Goal: Information Seeking & Learning: Compare options

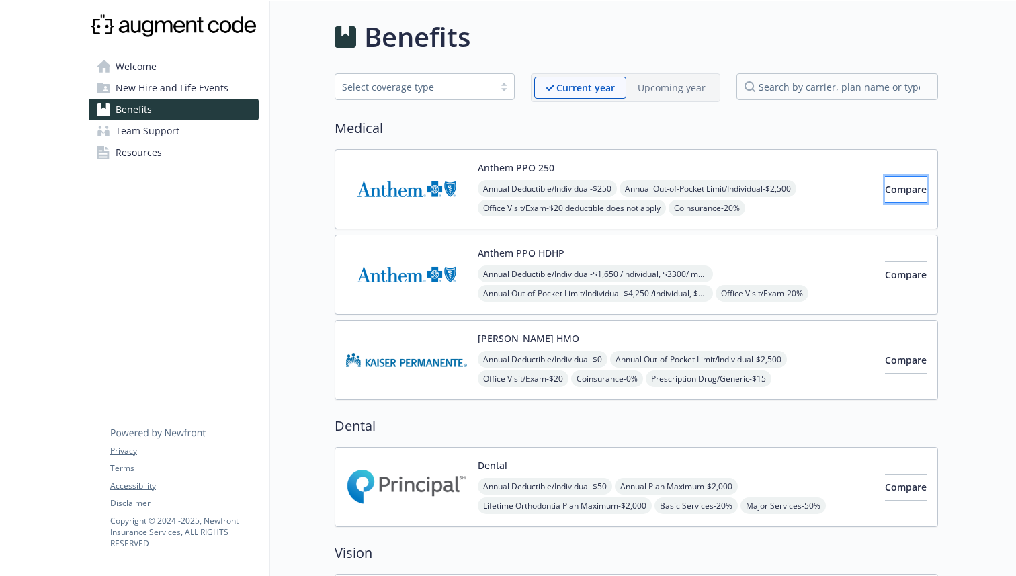
click at [885, 188] on button "Compare" at bounding box center [906, 189] width 42 height 27
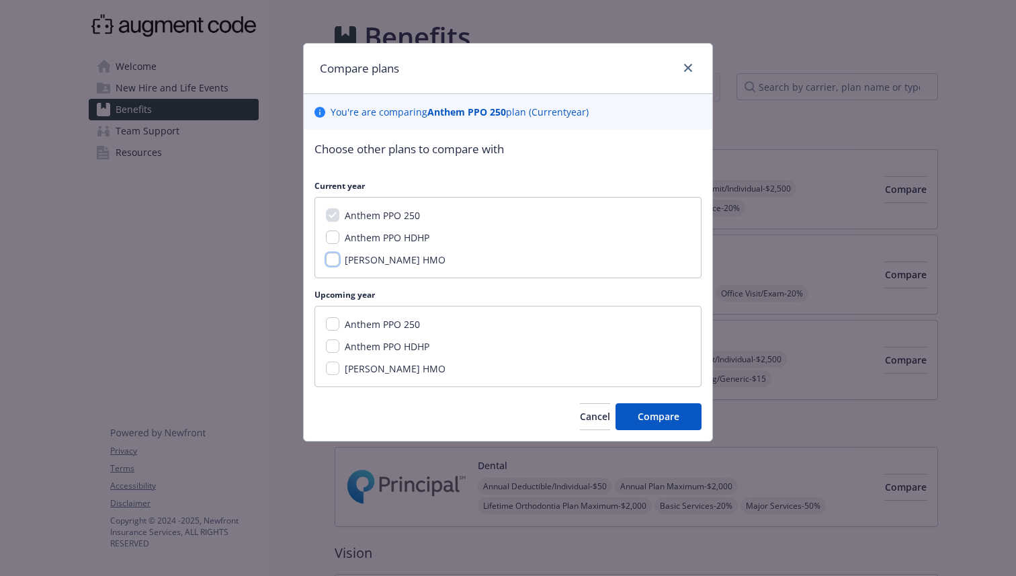
click at [331, 261] on input "[PERSON_NAME] HMO" at bounding box center [332, 259] width 13 height 13
click at [332, 256] on input "[PERSON_NAME] HMO" at bounding box center [332, 259] width 13 height 13
checkbox input "false"
click at [332, 320] on input "Anthem PPO 250" at bounding box center [332, 323] width 13 height 13
checkbox input "true"
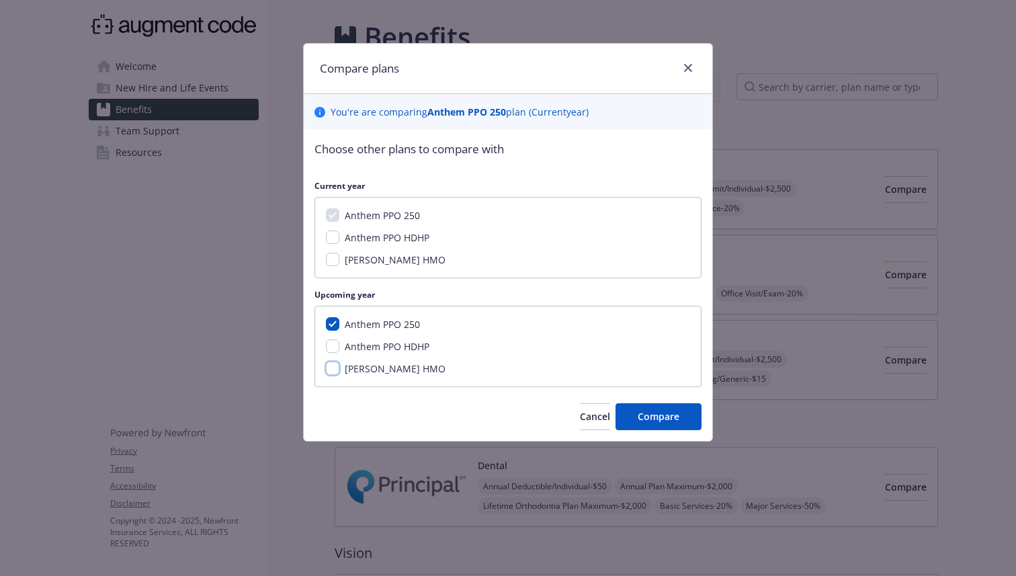
click at [332, 369] on input "[PERSON_NAME] HMO" at bounding box center [332, 367] width 13 height 13
checkbox input "true"
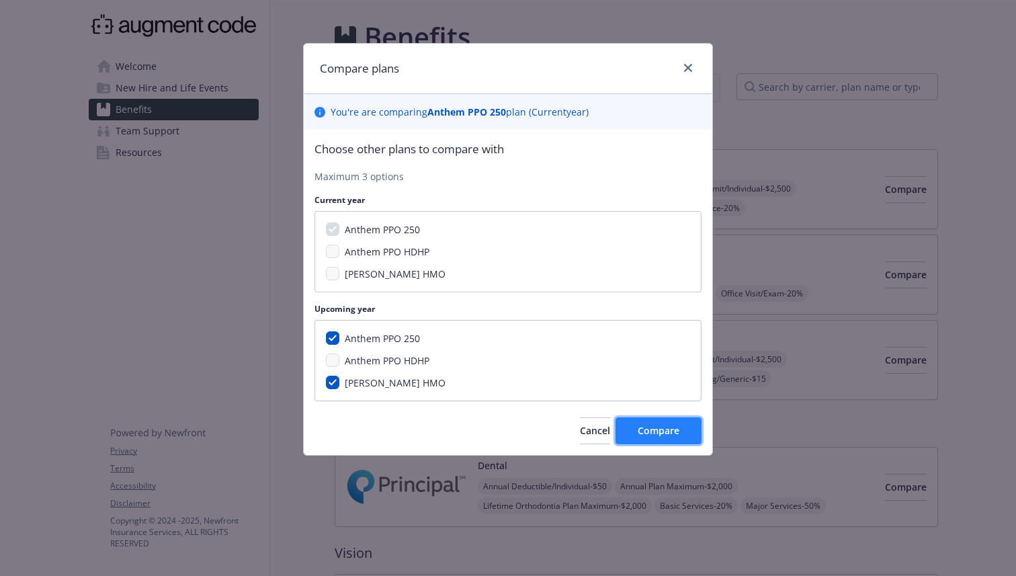
click at [636, 435] on button "Compare" at bounding box center [658, 430] width 86 height 27
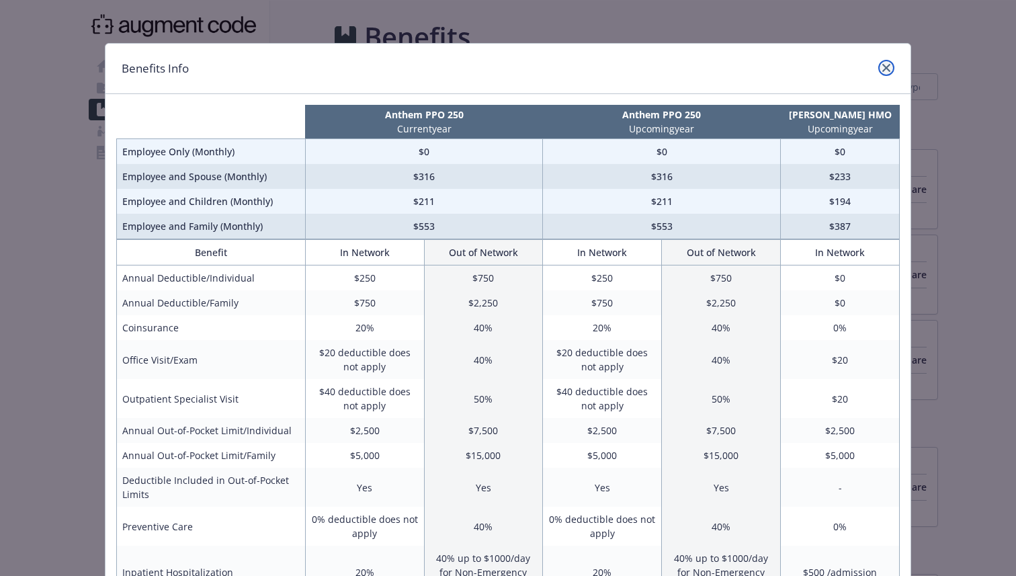
click at [879, 66] on link "close" at bounding box center [886, 68] width 16 height 16
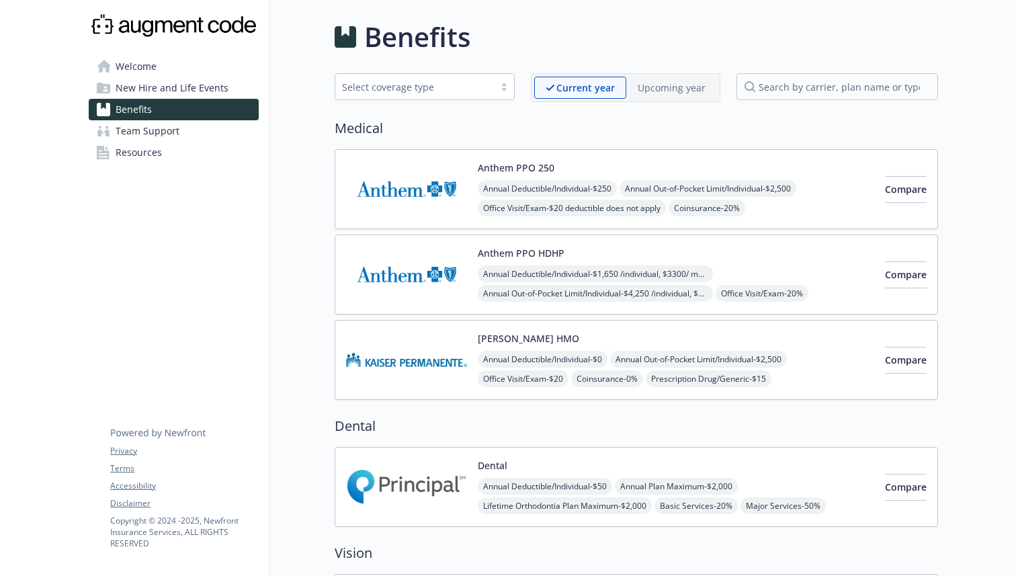
click at [488, 165] on button "Anthem PPO 250" at bounding box center [516, 168] width 77 height 14
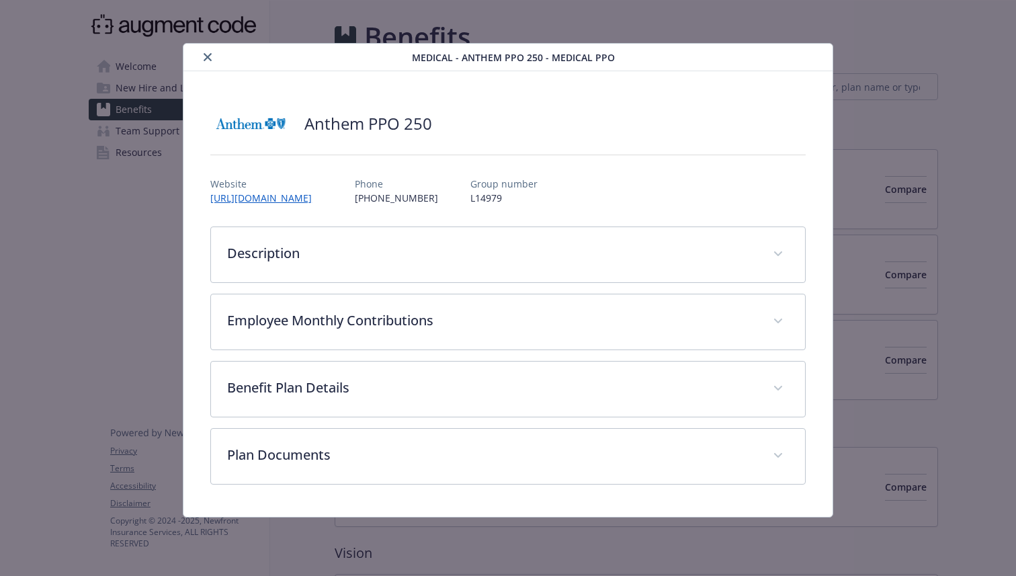
click at [207, 49] on button "close" at bounding box center [207, 57] width 16 height 16
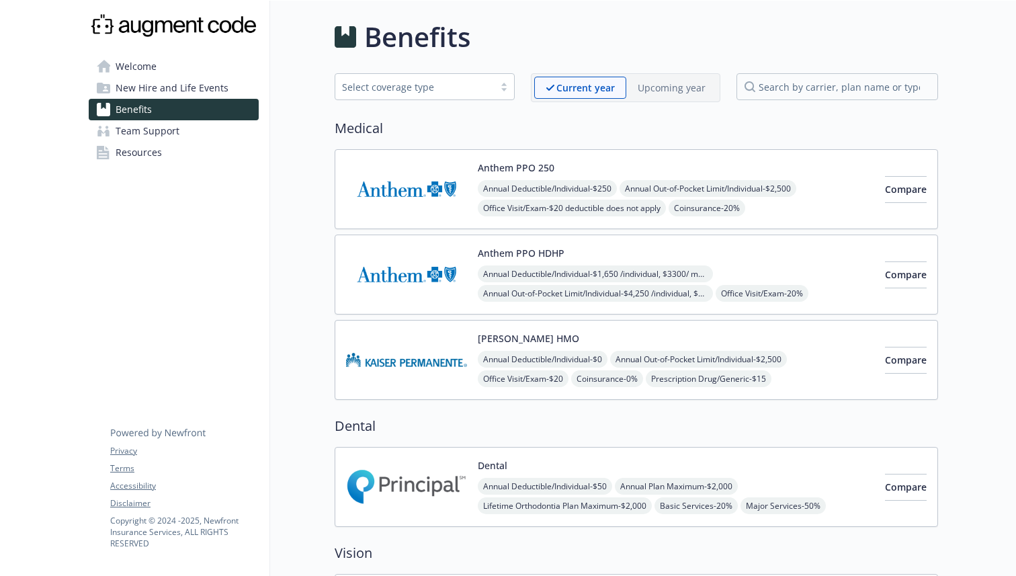
click at [463, 86] on div "Select coverage type" at bounding box center [414, 87] width 145 height 14
click at [617, 93] on div "Current year" at bounding box center [580, 88] width 92 height 22
click at [669, 85] on p "Upcoming year" at bounding box center [671, 88] width 68 height 14
click at [564, 83] on p "Current year" at bounding box center [573, 88] width 57 height 14
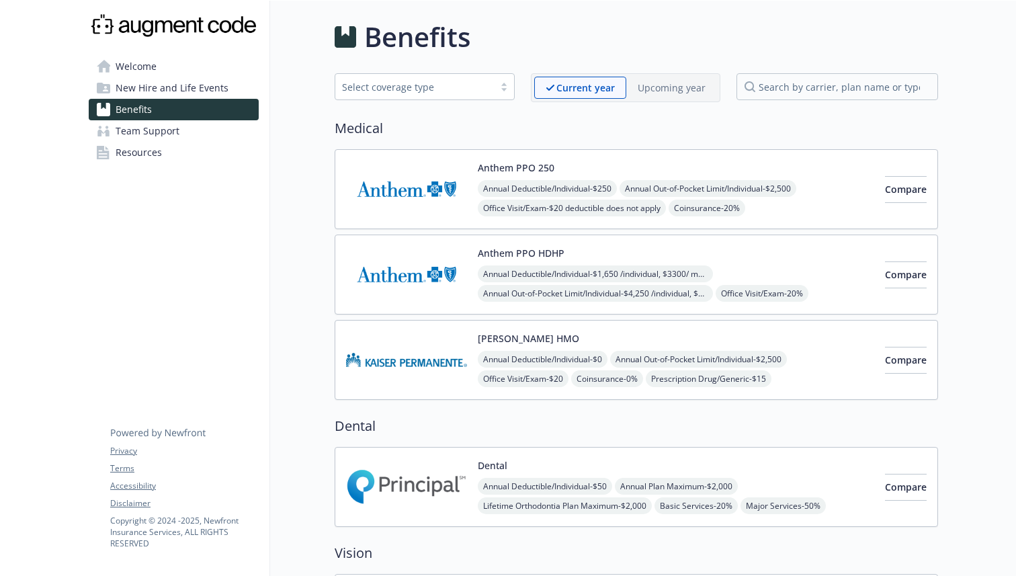
click at [199, 85] on span "New Hire and Life Events" at bounding box center [172, 87] width 113 height 21
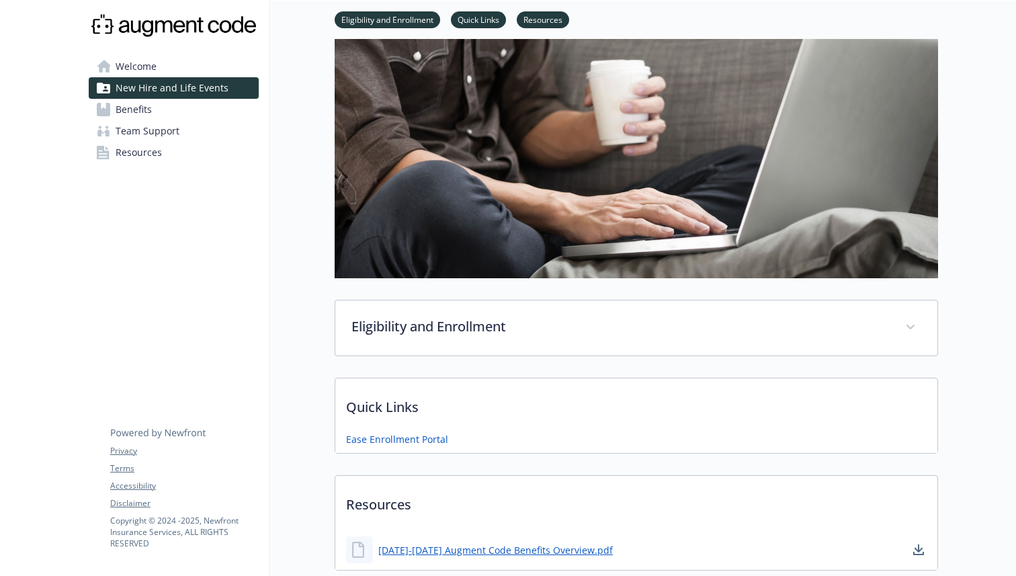
scroll to position [165, 0]
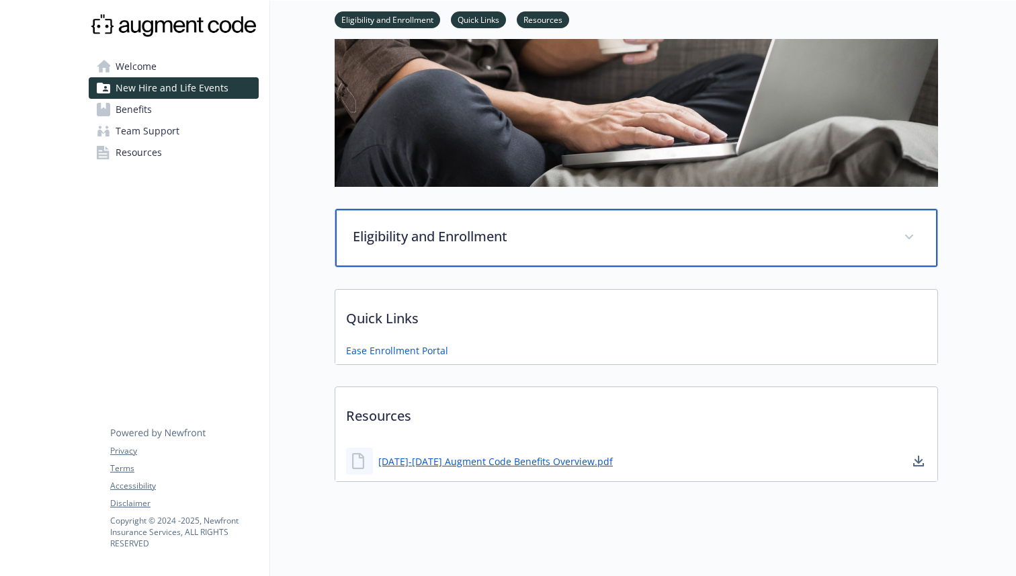
click at [525, 230] on p "Eligibility and Enrollment" at bounding box center [620, 236] width 535 height 20
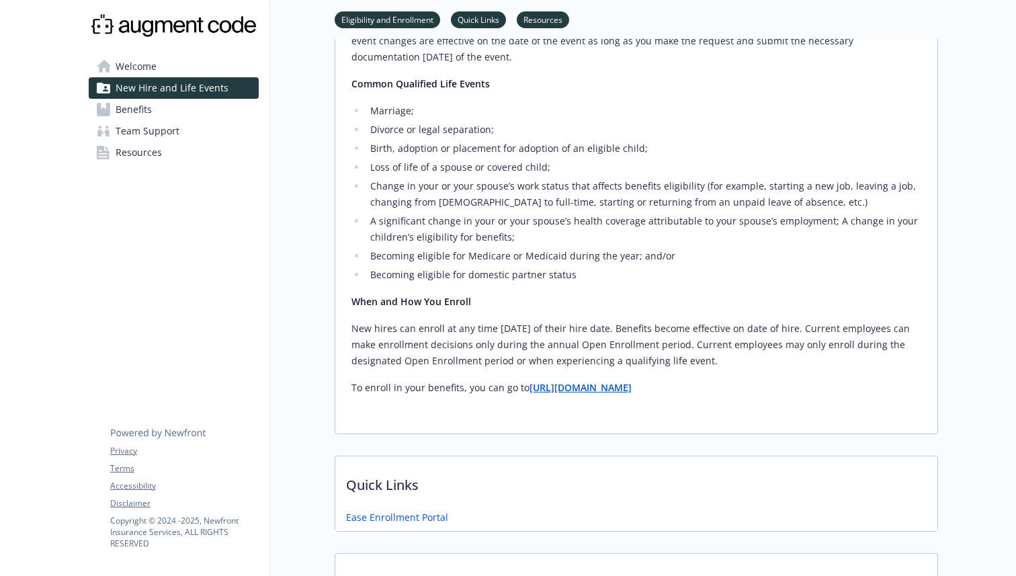
scroll to position [639, 0]
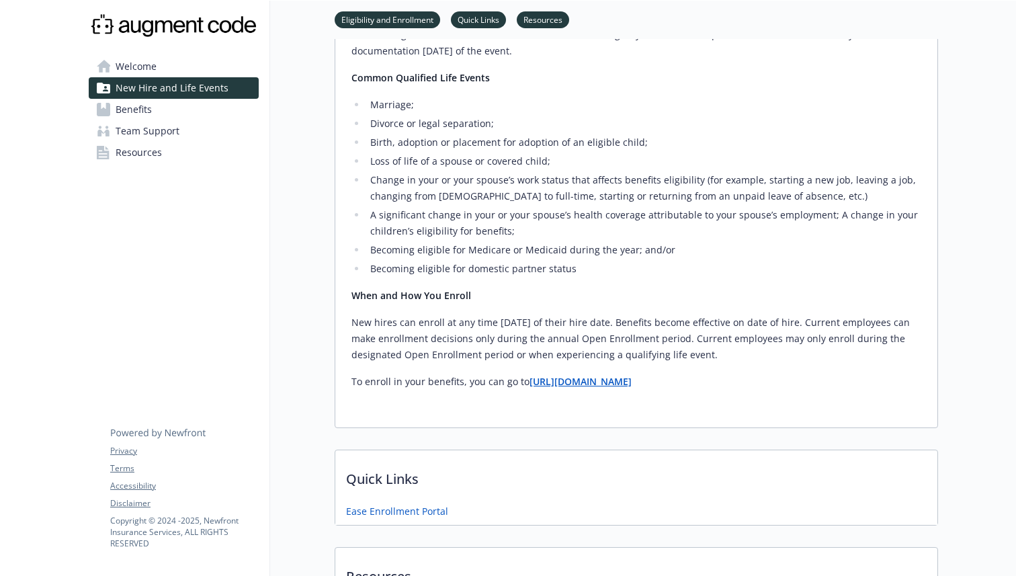
click at [566, 386] on strong "[URL][DOMAIN_NAME]" at bounding box center [580, 381] width 102 height 13
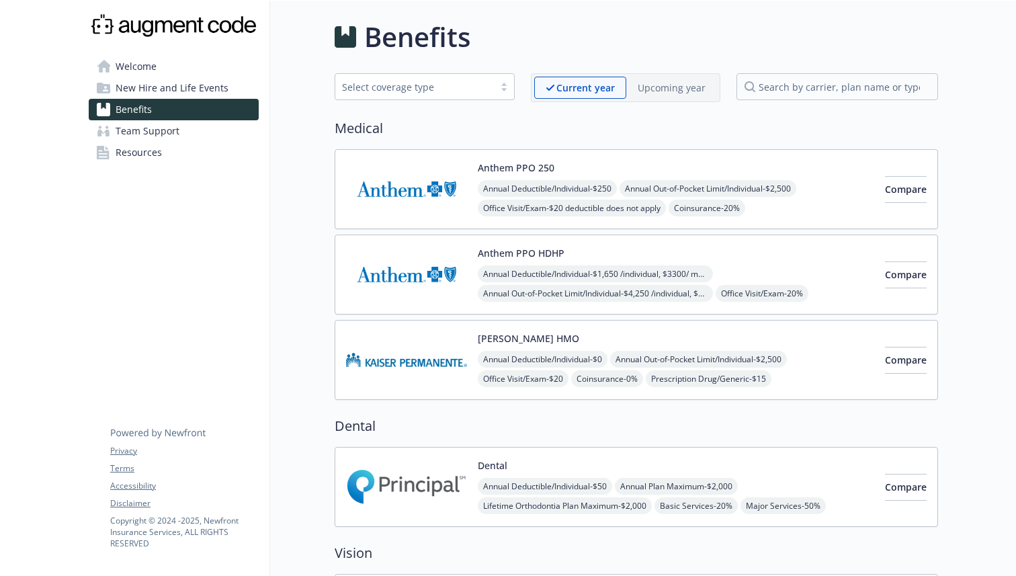
click at [807, 209] on div "Annual Deductible/Individual - $250 Annual Out-of-Pocket Limit/Individual - $2,…" at bounding box center [676, 237] width 396 height 115
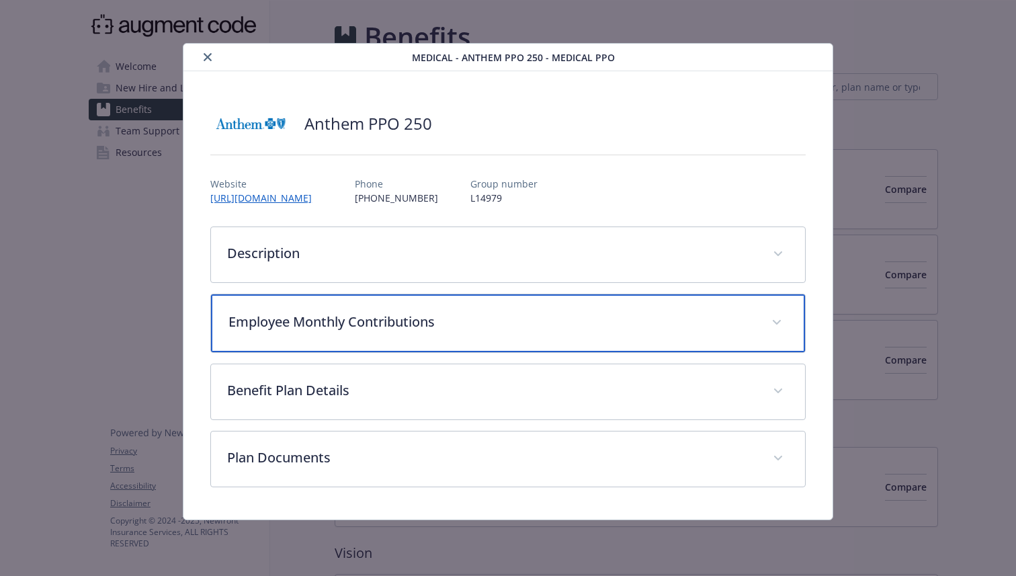
click at [537, 320] on p "Employee Monthly Contributions" at bounding box center [491, 322] width 527 height 20
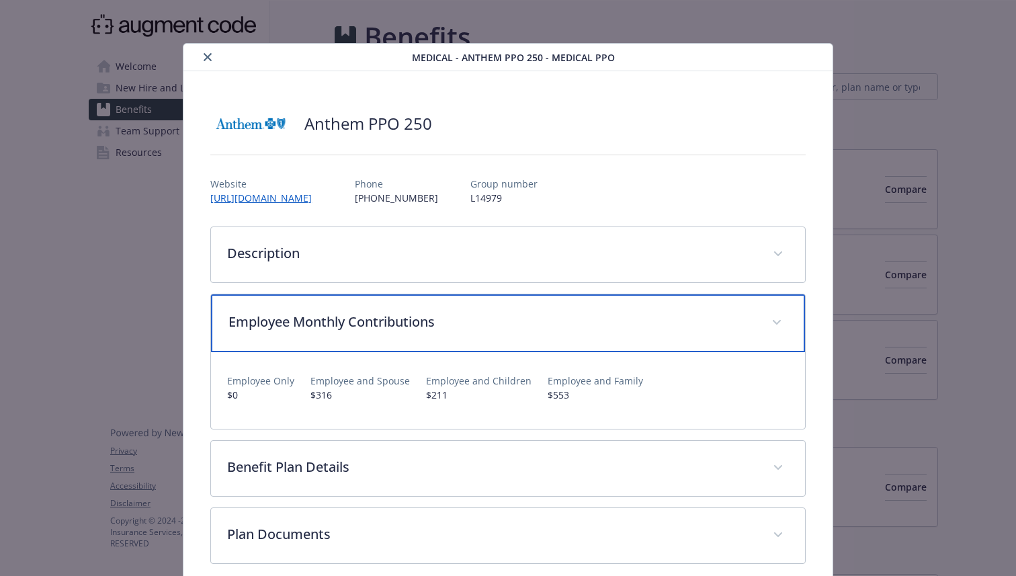
click at [537, 320] on p "Employee Monthly Contributions" at bounding box center [491, 322] width 527 height 20
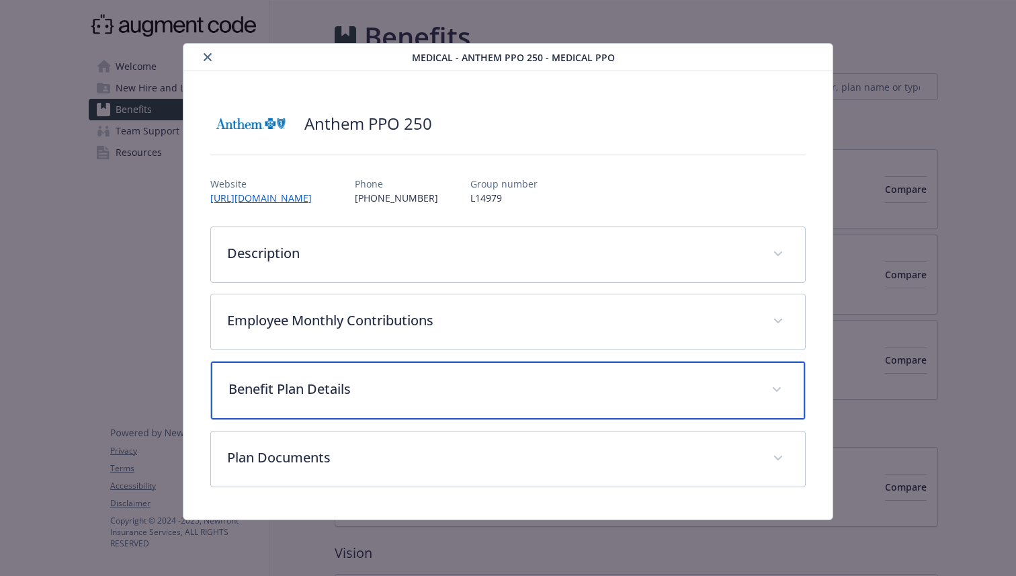
click at [506, 396] on p "Benefit Plan Details" at bounding box center [491, 389] width 527 height 20
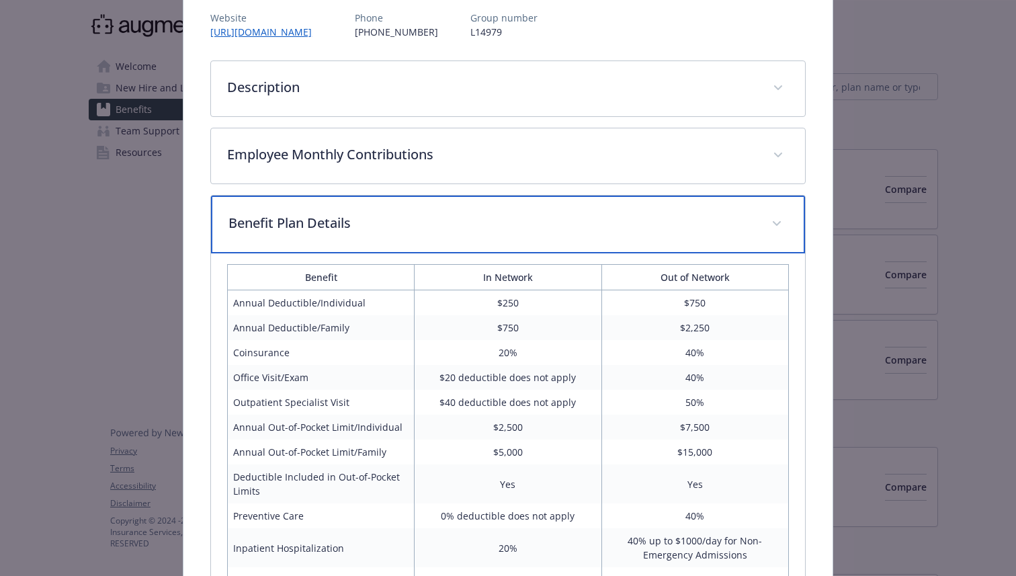
scroll to position [182, 0]
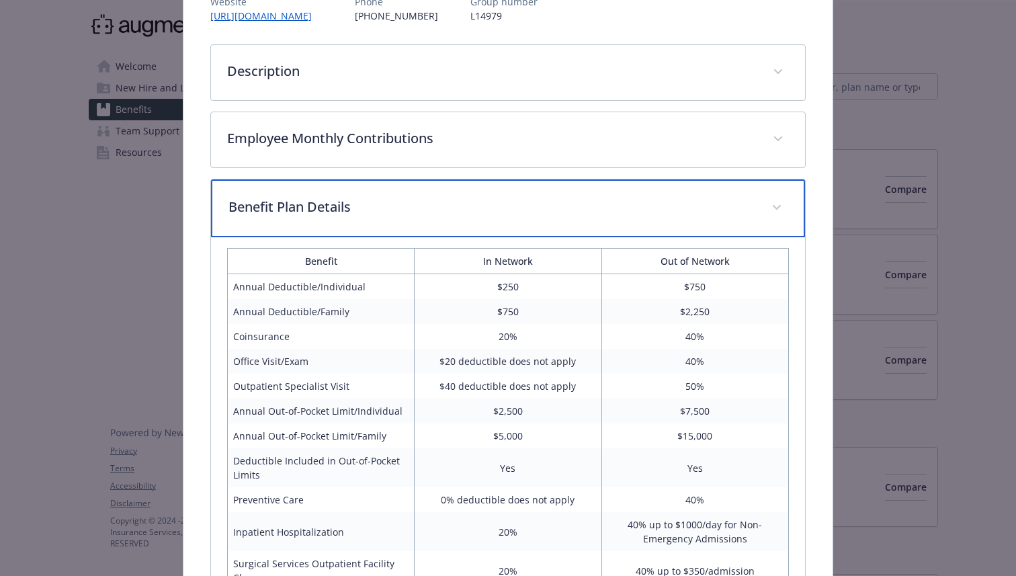
click at [489, 203] on p "Benefit Plan Details" at bounding box center [491, 207] width 527 height 20
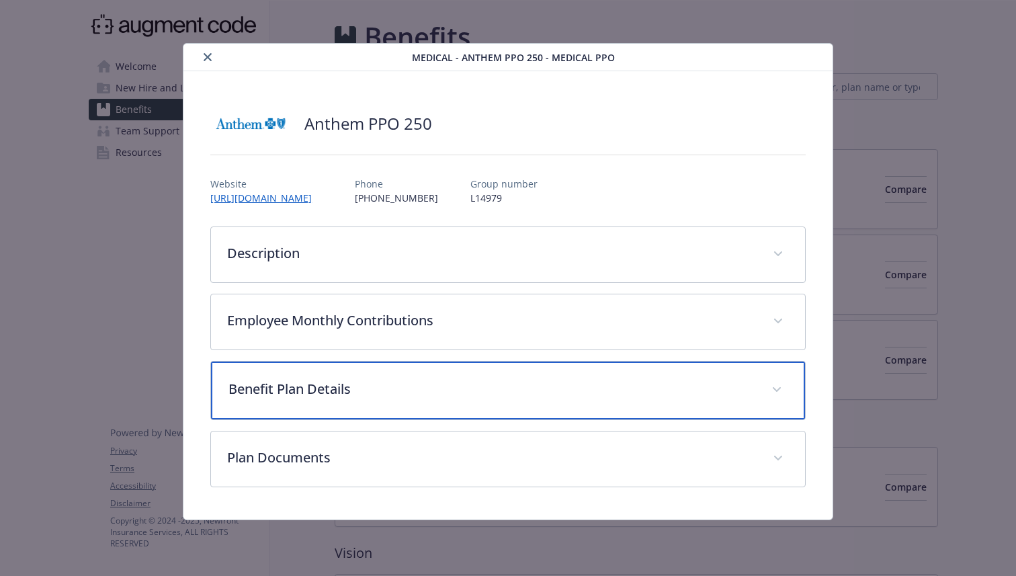
scroll to position [0, 0]
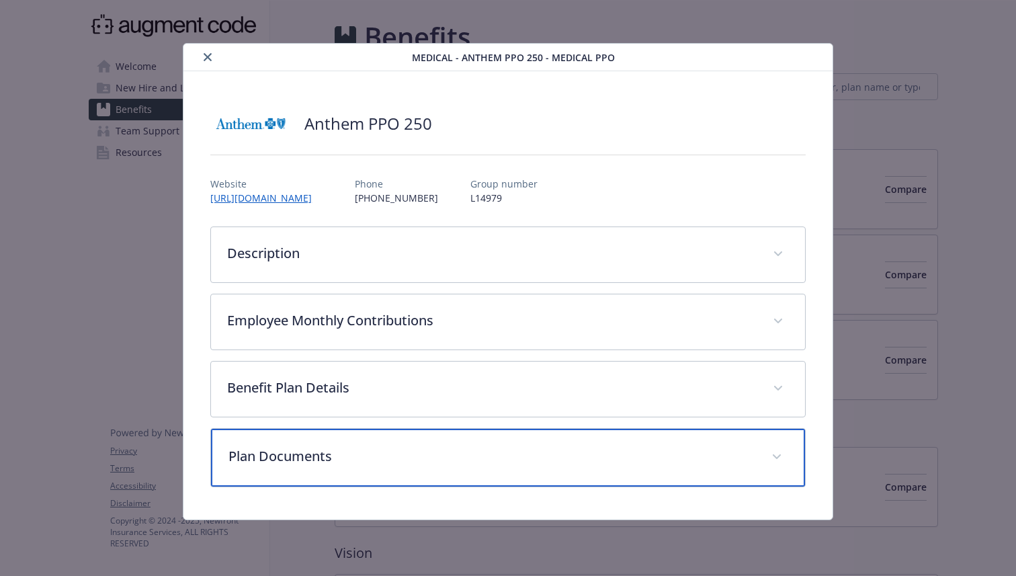
click at [450, 476] on div "Plan Documents" at bounding box center [508, 458] width 594 height 58
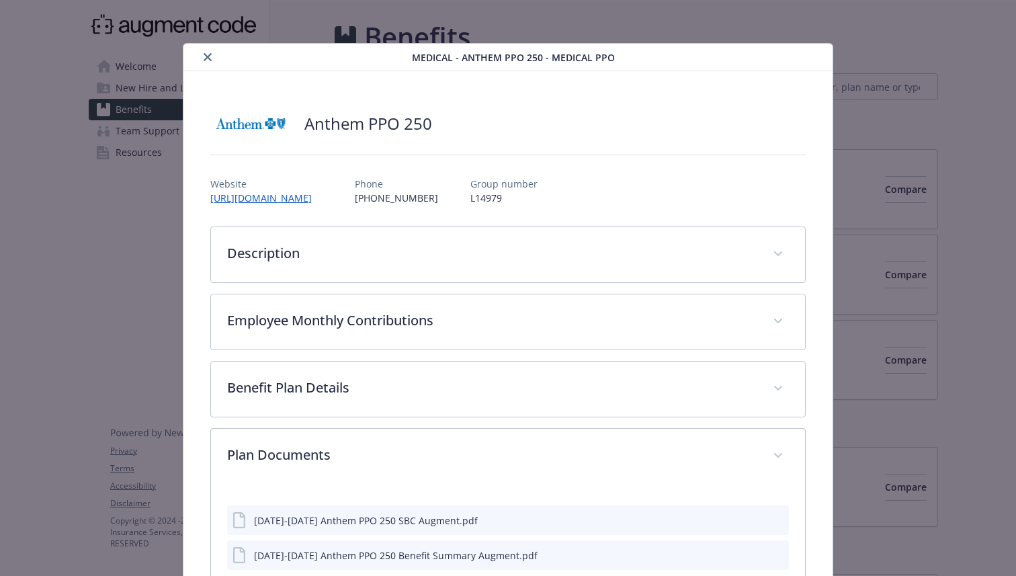
click at [211, 59] on icon "close" at bounding box center [208, 57] width 8 height 8
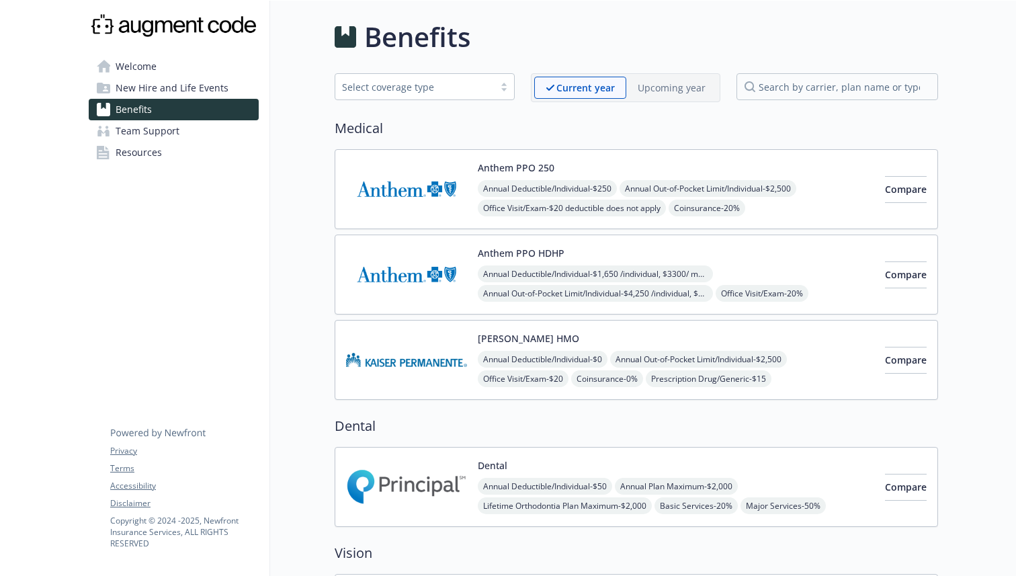
click at [203, 153] on link "Resources" at bounding box center [174, 152] width 170 height 21
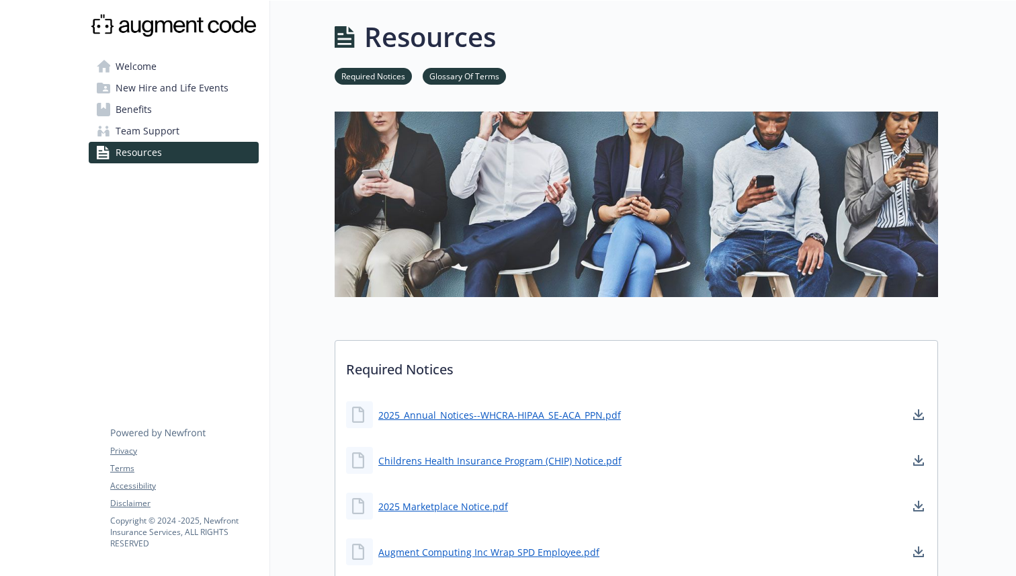
click at [204, 137] on link "Team Support" at bounding box center [174, 130] width 170 height 21
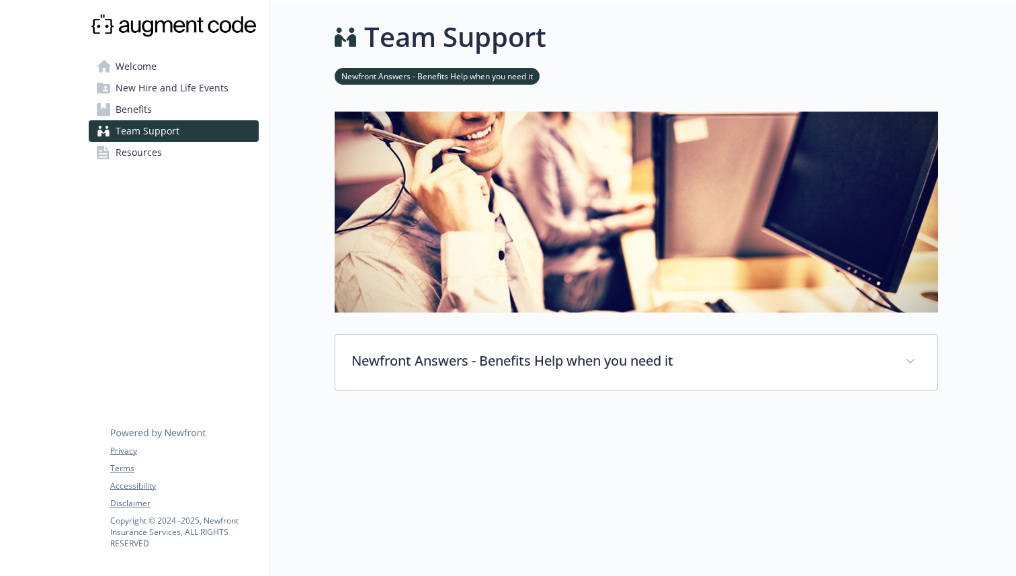
click at [189, 110] on link "Benefits" at bounding box center [174, 109] width 170 height 21
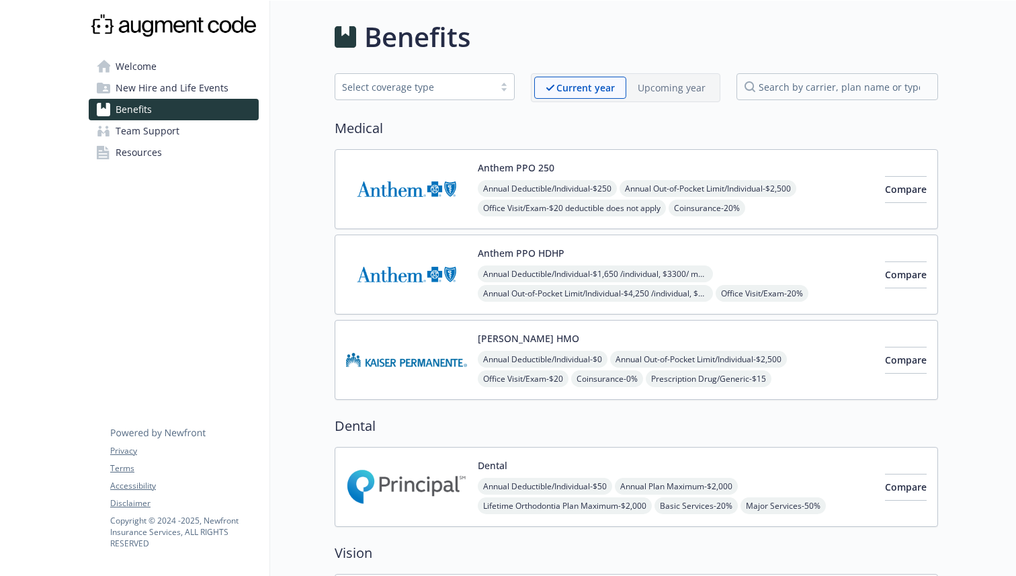
click at [474, 90] on div "Select coverage type" at bounding box center [414, 87] width 145 height 14
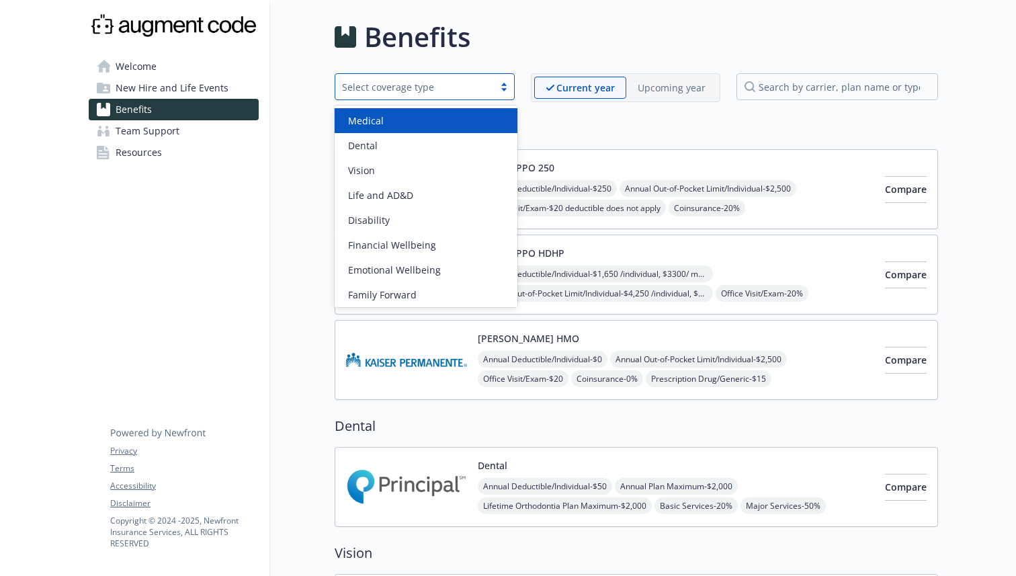
click at [454, 122] on div "Medical" at bounding box center [426, 121] width 167 height 14
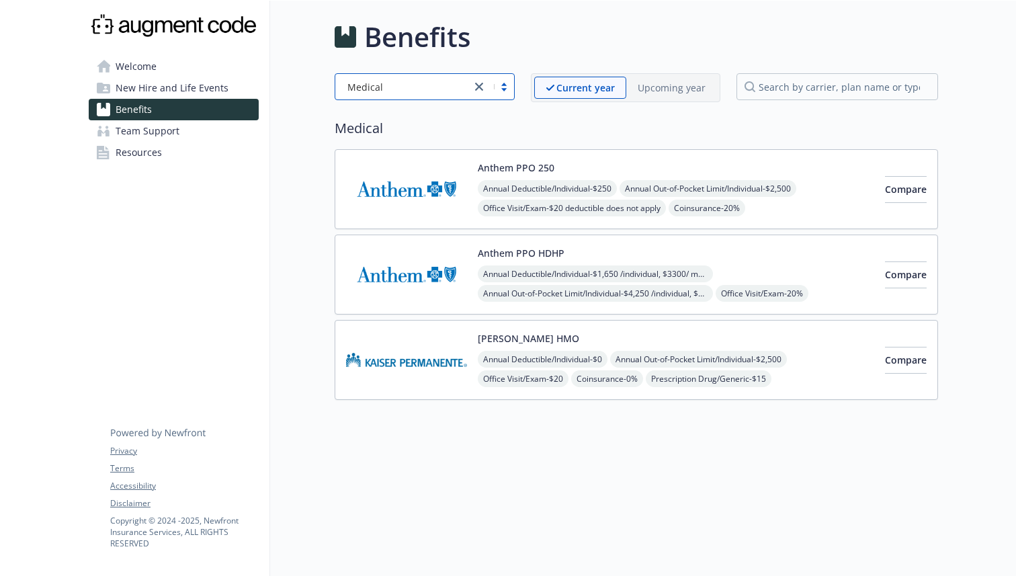
click at [645, 161] on div "Anthem PPO 250 Annual Deductible/Individual - $250 Annual Out-of-Pocket Limit/I…" at bounding box center [676, 189] width 396 height 57
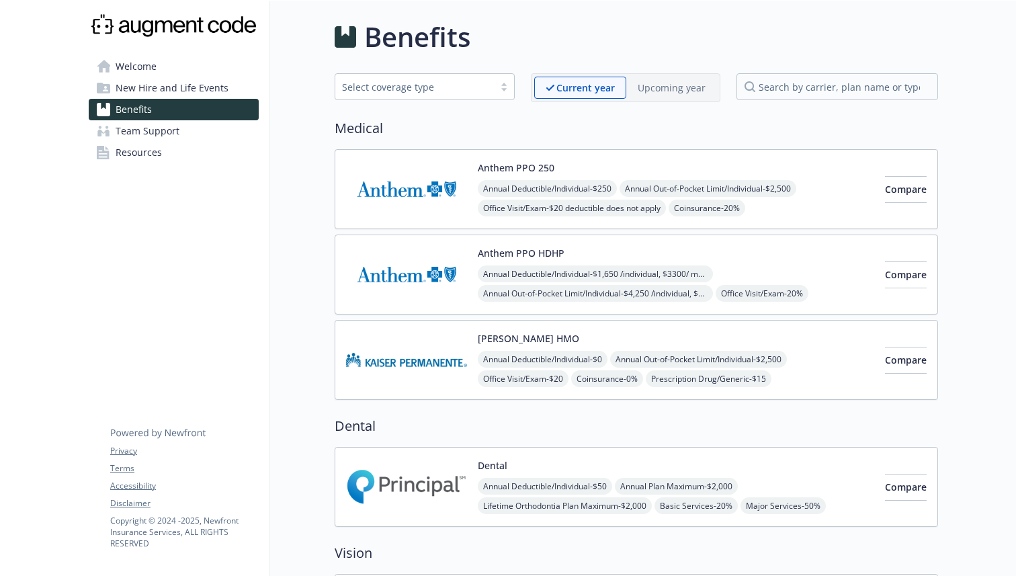
click at [138, 75] on span "Welcome" at bounding box center [136, 66] width 41 height 21
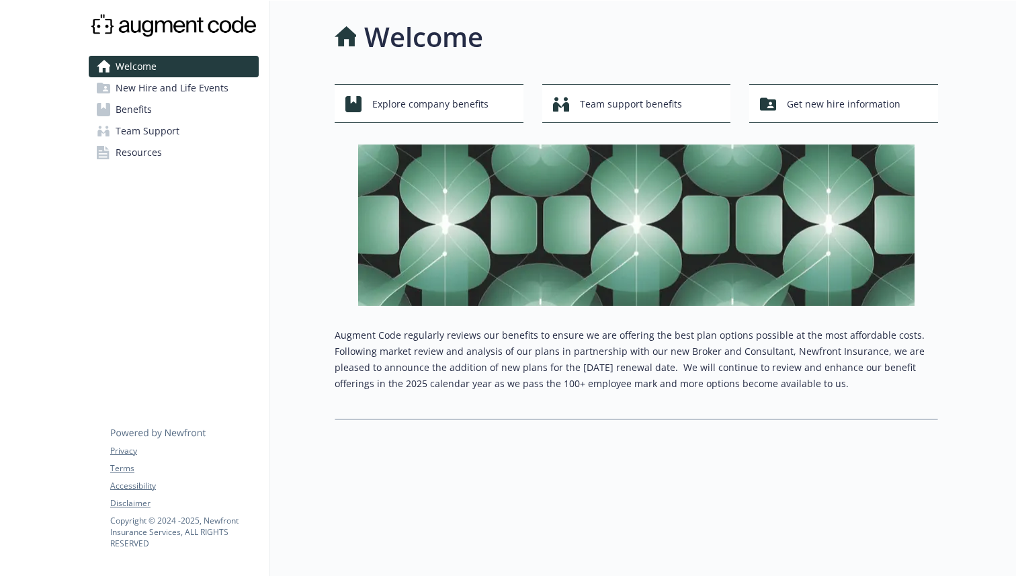
scroll to position [1, 0]
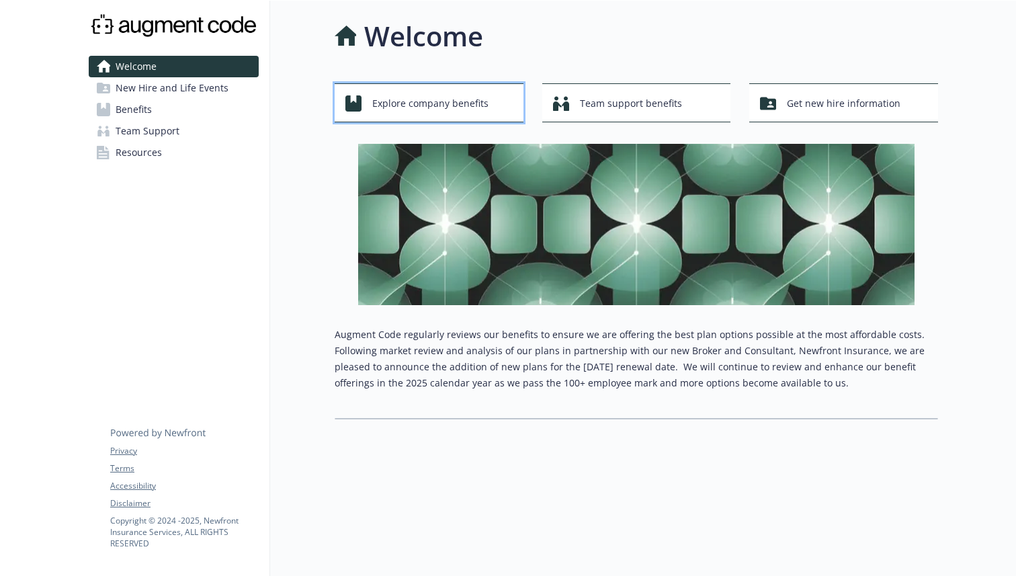
click at [422, 93] on span "Explore company benefits" at bounding box center [430, 104] width 116 height 26
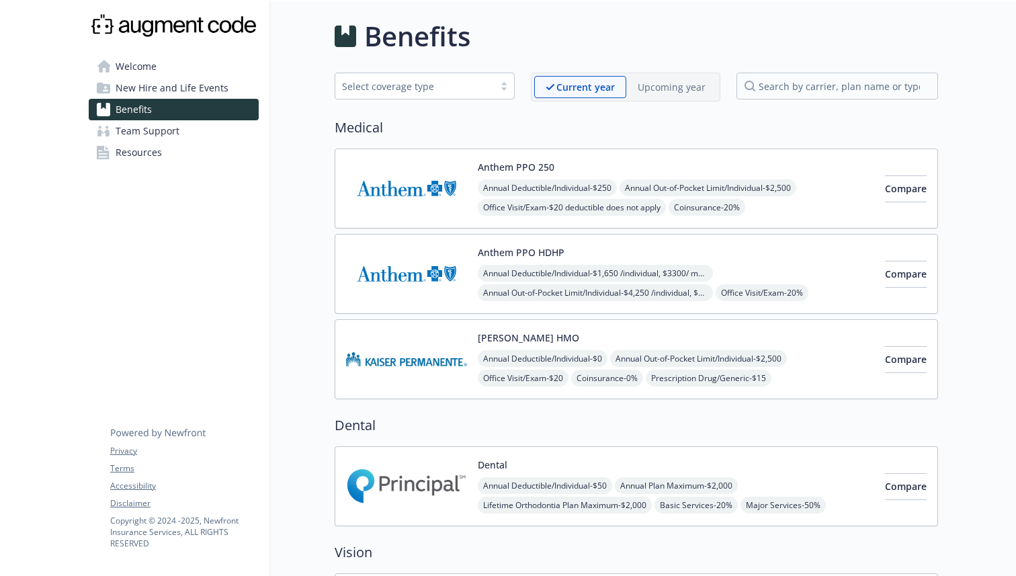
click at [172, 71] on link "Welcome" at bounding box center [174, 66] width 170 height 21
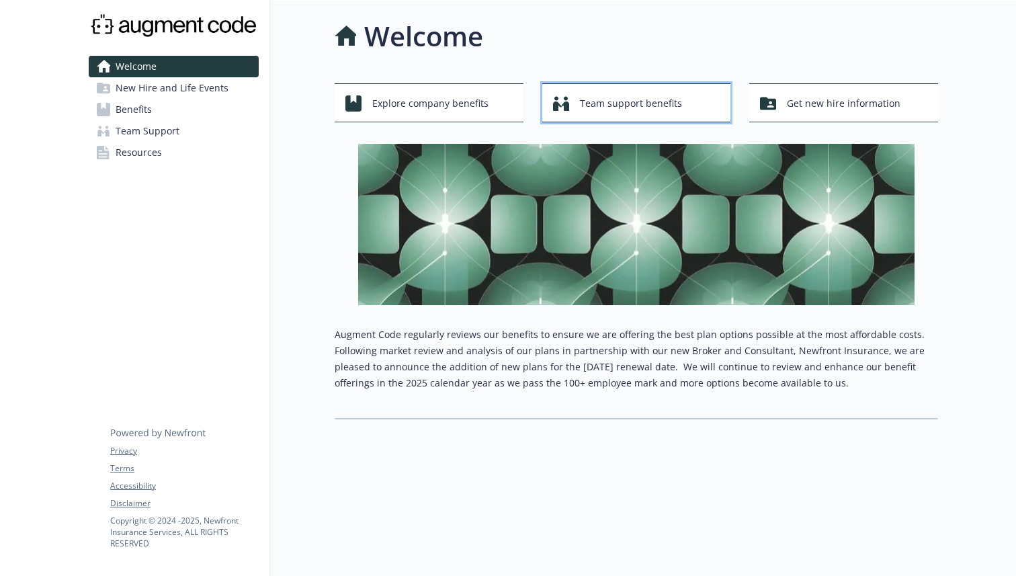
click at [585, 107] on span "Team support benefits" at bounding box center [631, 104] width 102 height 26
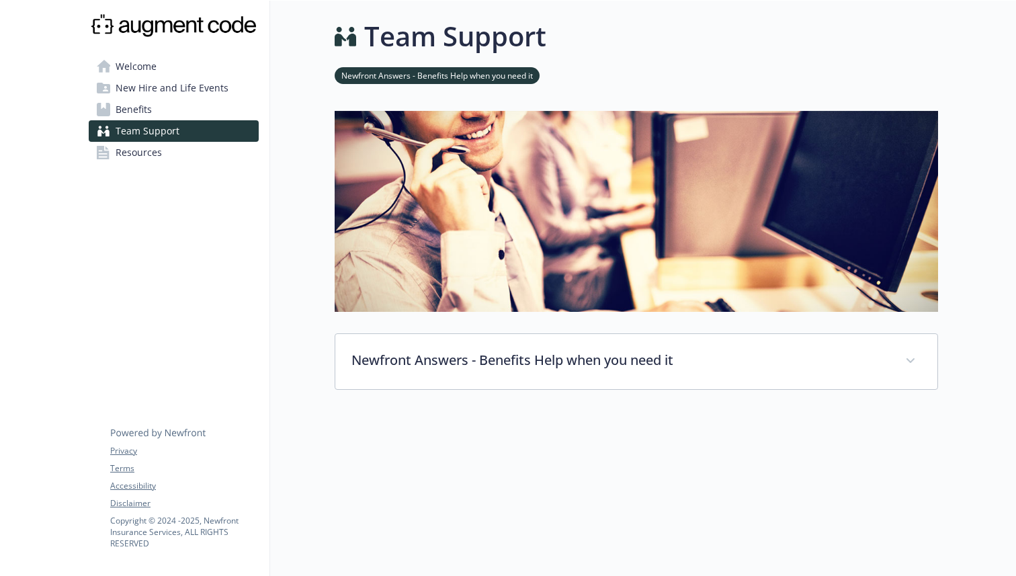
click at [202, 68] on link "Welcome" at bounding box center [174, 66] width 170 height 21
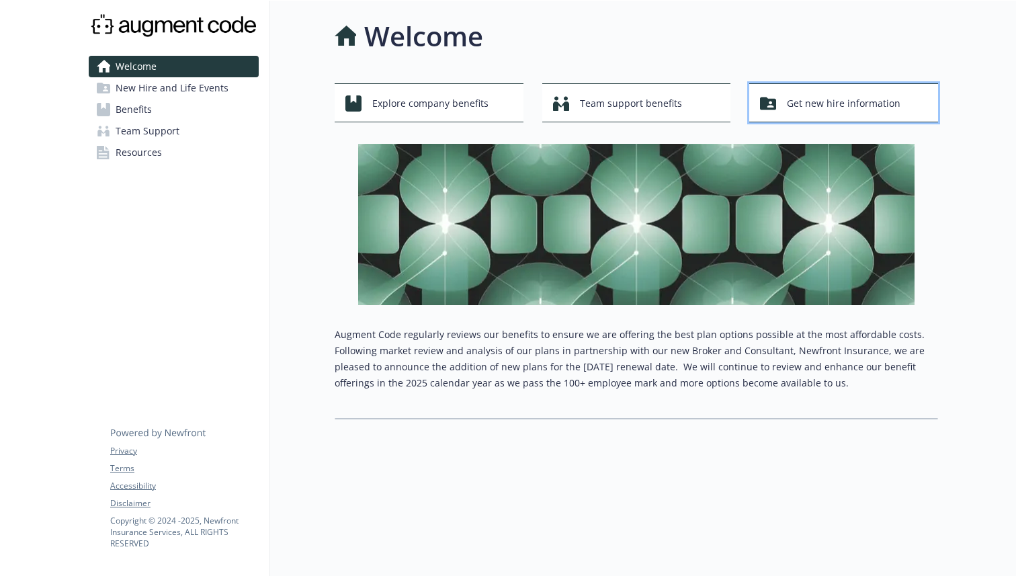
click at [825, 100] on span "Get new hire information" at bounding box center [844, 104] width 114 height 26
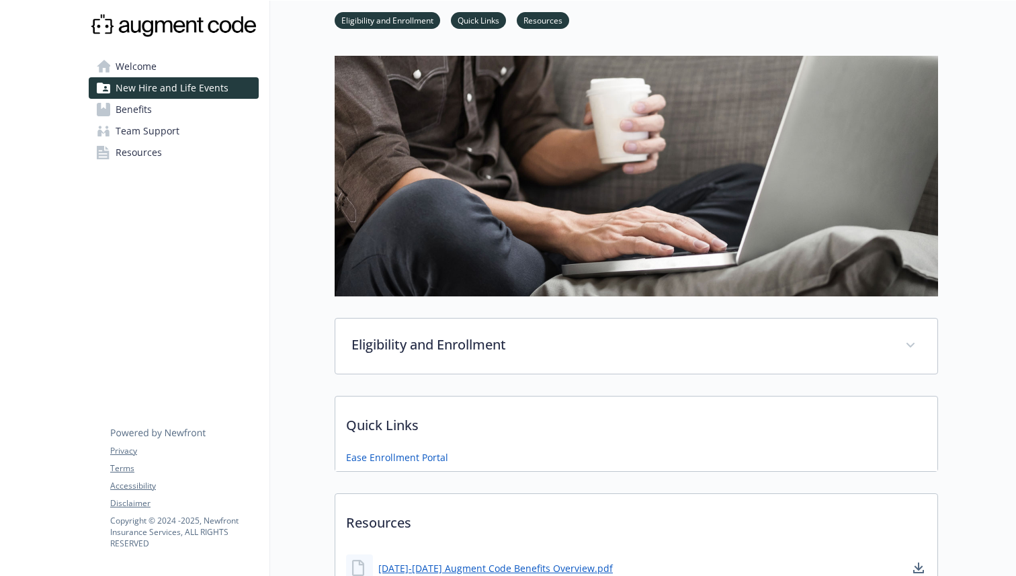
scroll to position [91, 0]
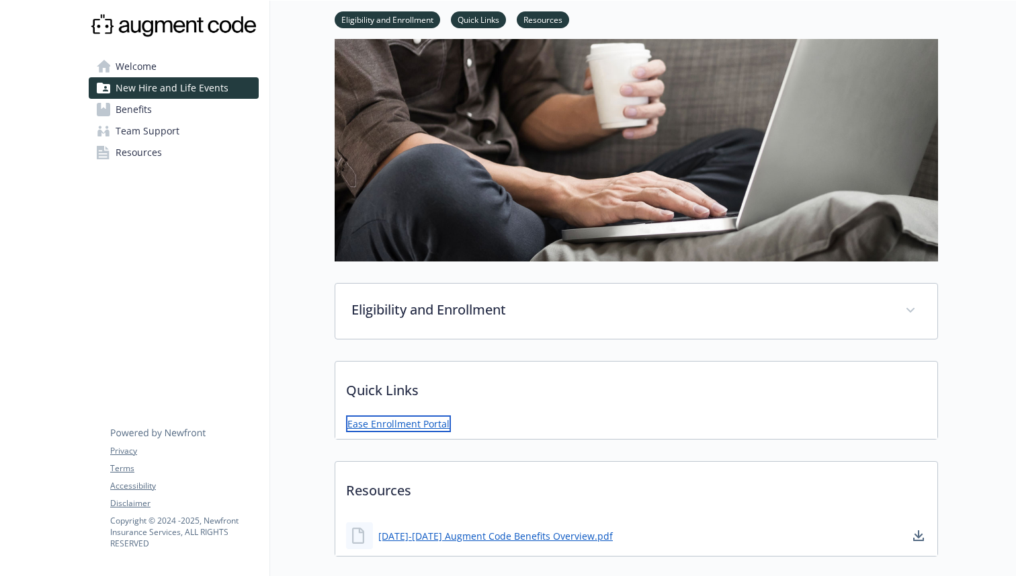
click at [408, 420] on link "Ease Enrollment Portal" at bounding box center [398, 423] width 105 height 17
